Goal: Task Accomplishment & Management: Use online tool/utility

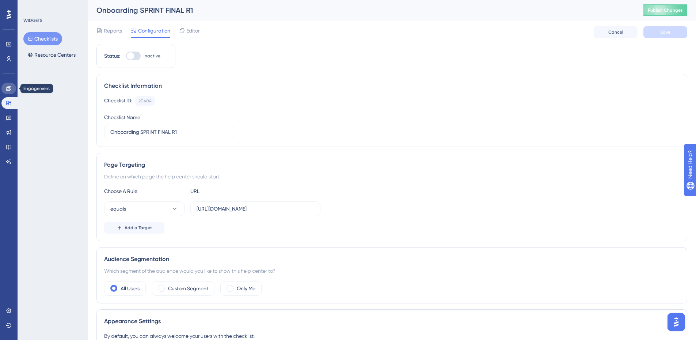
drag, startPoint x: 8, startPoint y: 89, endPoint x: 56, endPoint y: 78, distance: 49.4
click at [8, 89] on icon at bounding box center [9, 89] width 6 height 6
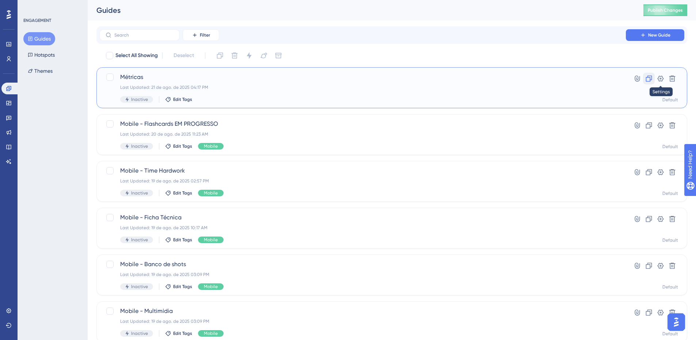
click at [655, 78] on button at bounding box center [649, 79] width 12 height 12
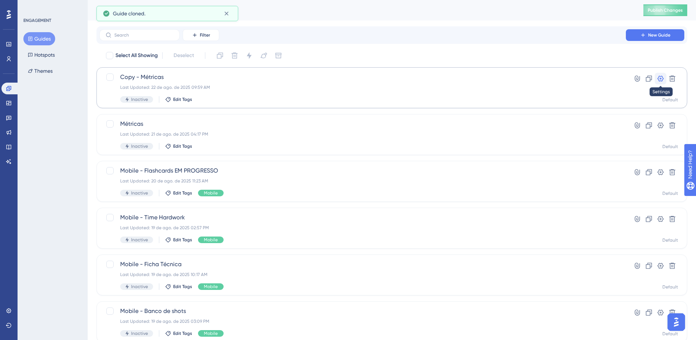
click at [656, 75] on button at bounding box center [661, 79] width 12 height 12
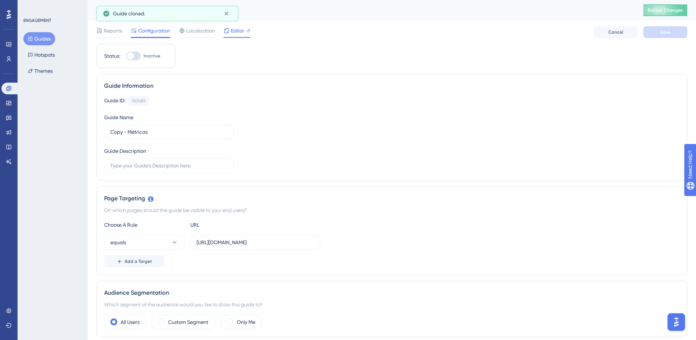
click at [239, 33] on span "Editor" at bounding box center [238, 30] width 14 height 9
